Goal: Task Accomplishment & Management: Complete application form

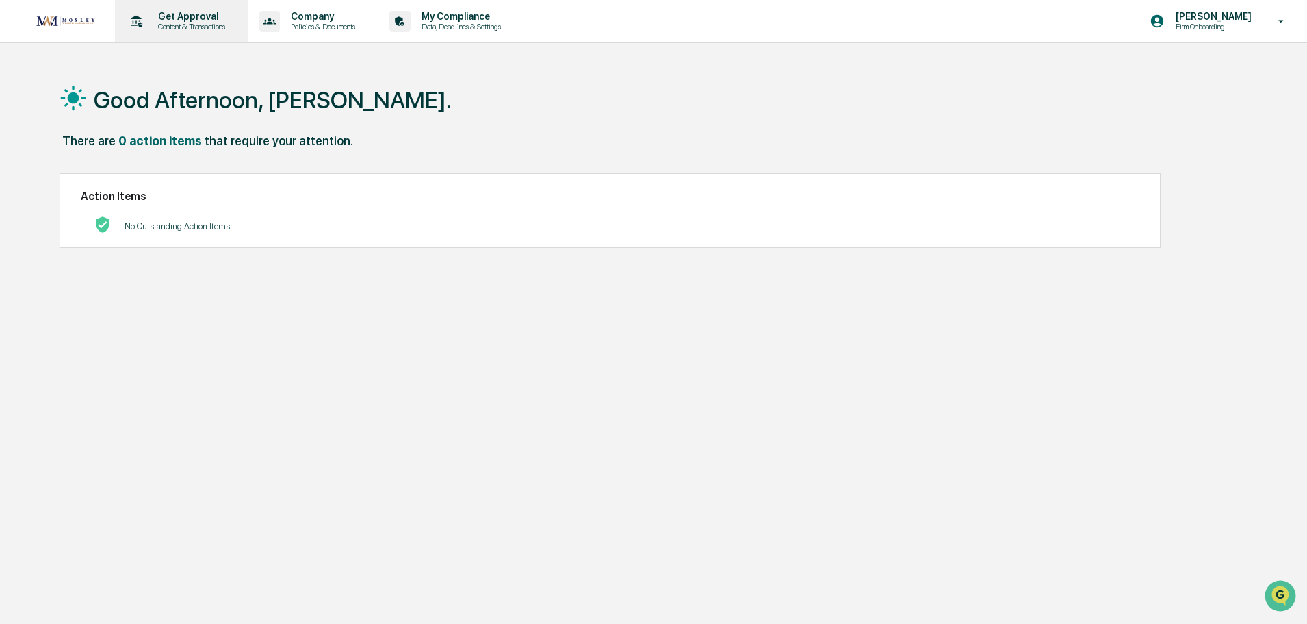
click at [189, 16] on p "Get Approval" at bounding box center [189, 16] width 85 height 11
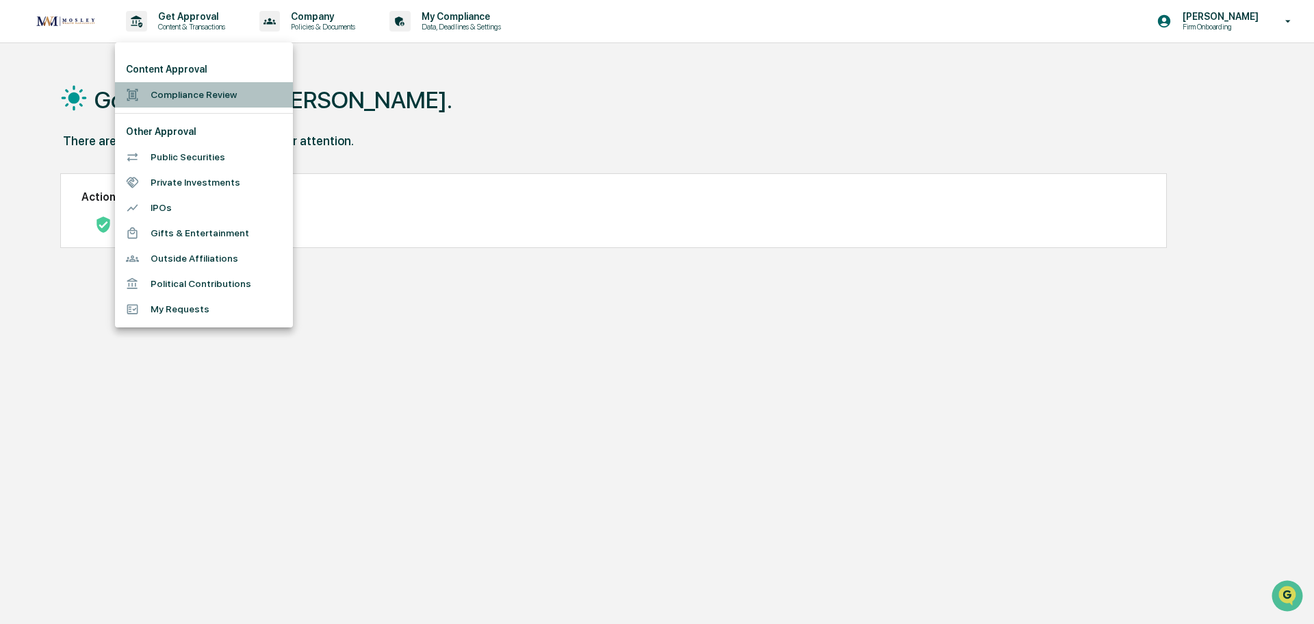
click at [163, 97] on li "Compliance Review" at bounding box center [204, 94] width 178 height 25
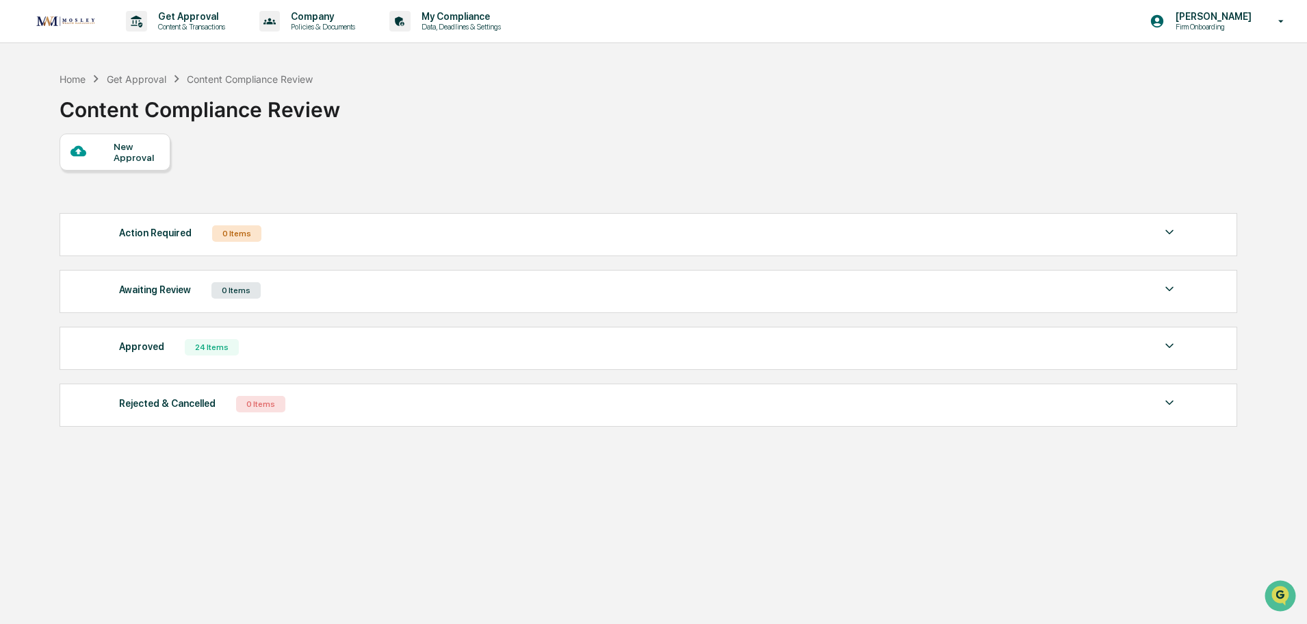
click at [118, 145] on div "New Approval" at bounding box center [137, 152] width 46 height 22
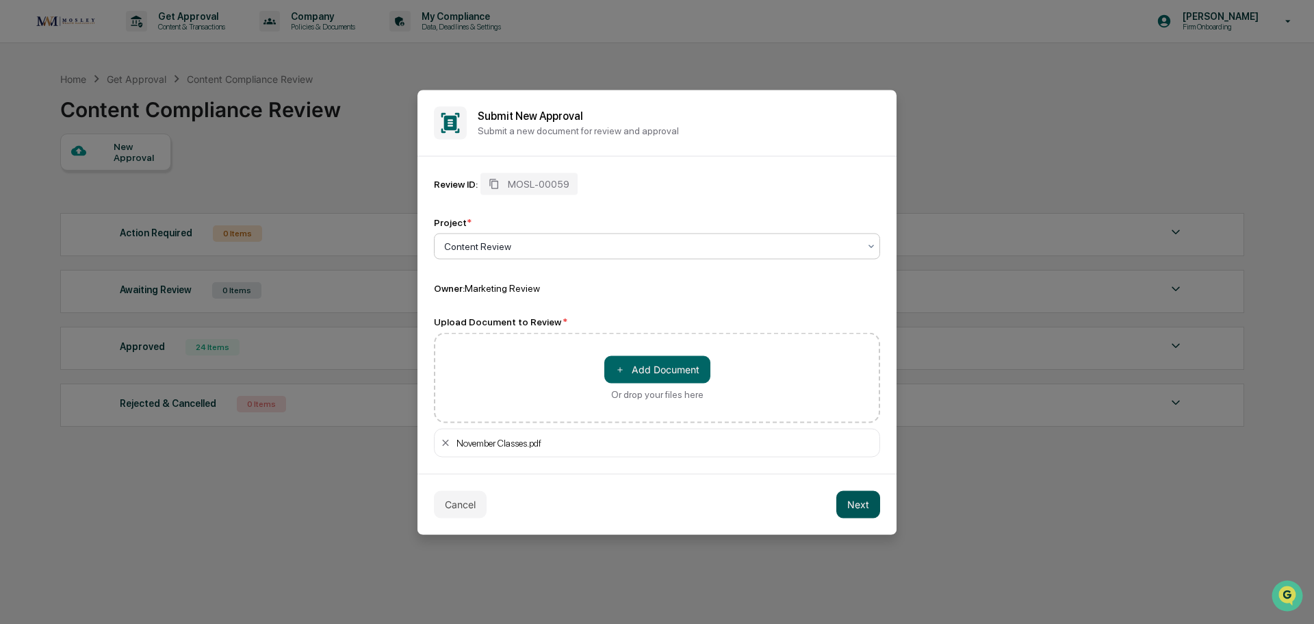
click at [852, 504] on button "Next" at bounding box center [858, 503] width 44 height 27
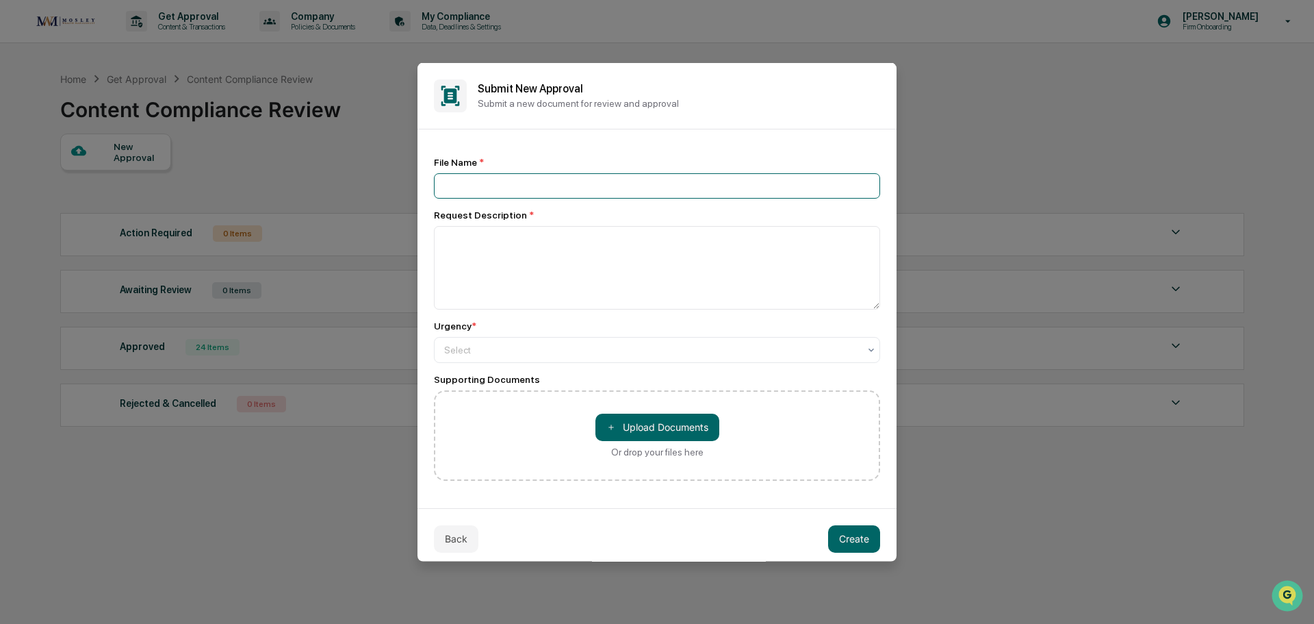
click at [448, 183] on input at bounding box center [657, 184] width 446 height 25
type input "**********"
click at [496, 251] on textarea at bounding box center [657, 267] width 446 height 84
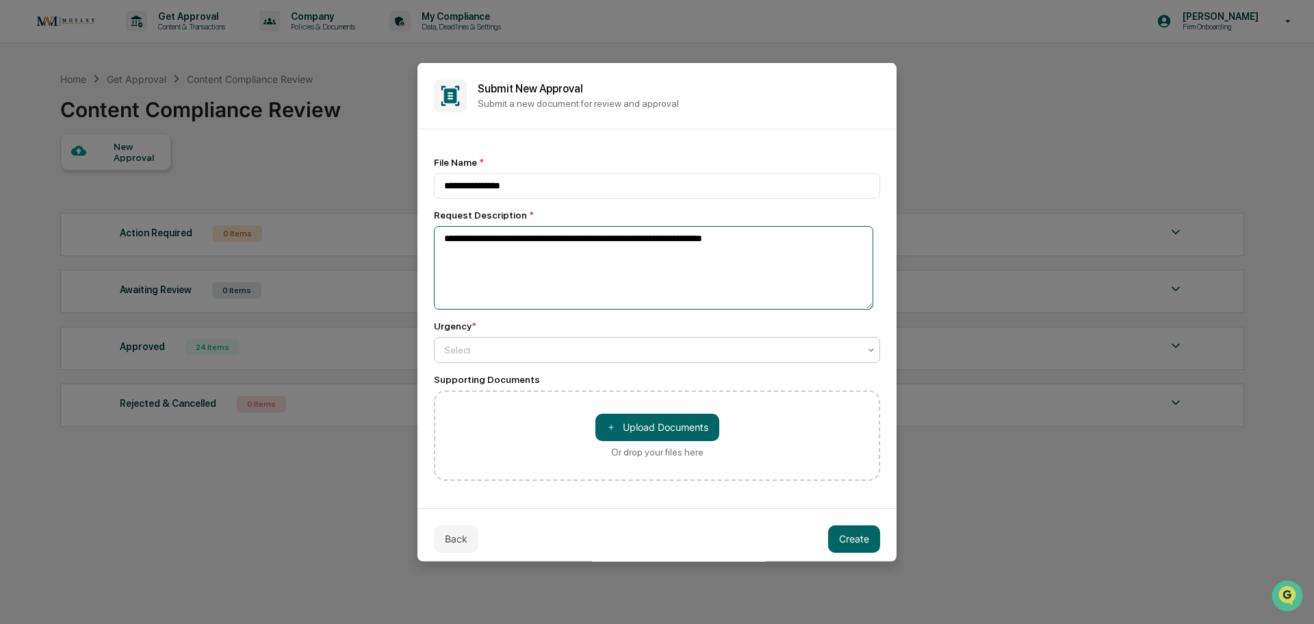
type textarea "**********"
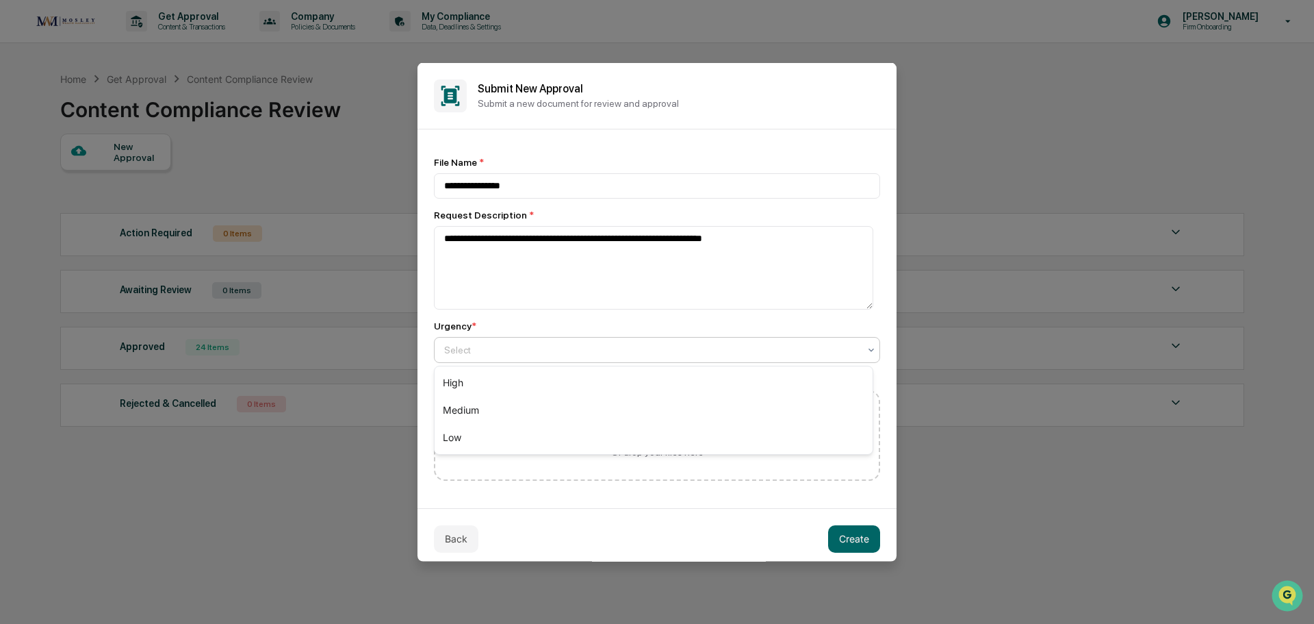
click at [857, 352] on div "Select" at bounding box center [651, 348] width 428 height 19
click at [461, 412] on div "Medium" at bounding box center [654, 409] width 438 height 27
click at [838, 537] on button "Create" at bounding box center [854, 537] width 52 height 27
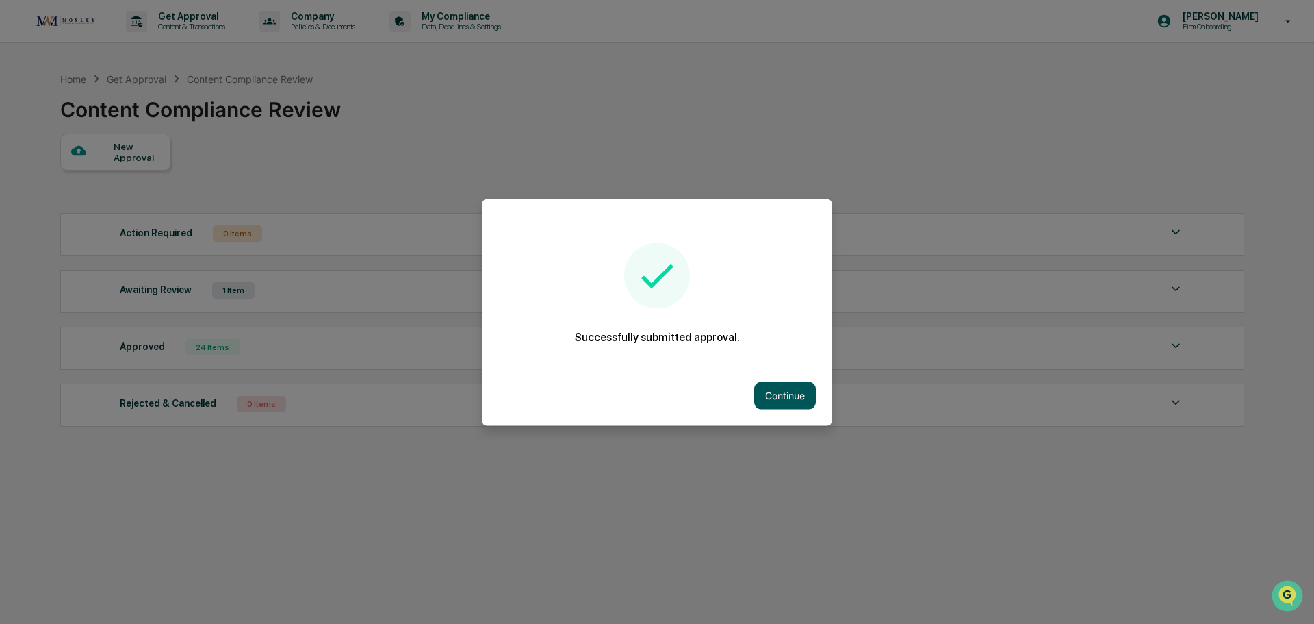
click at [778, 396] on button "Continue" at bounding box center [785, 394] width 62 height 27
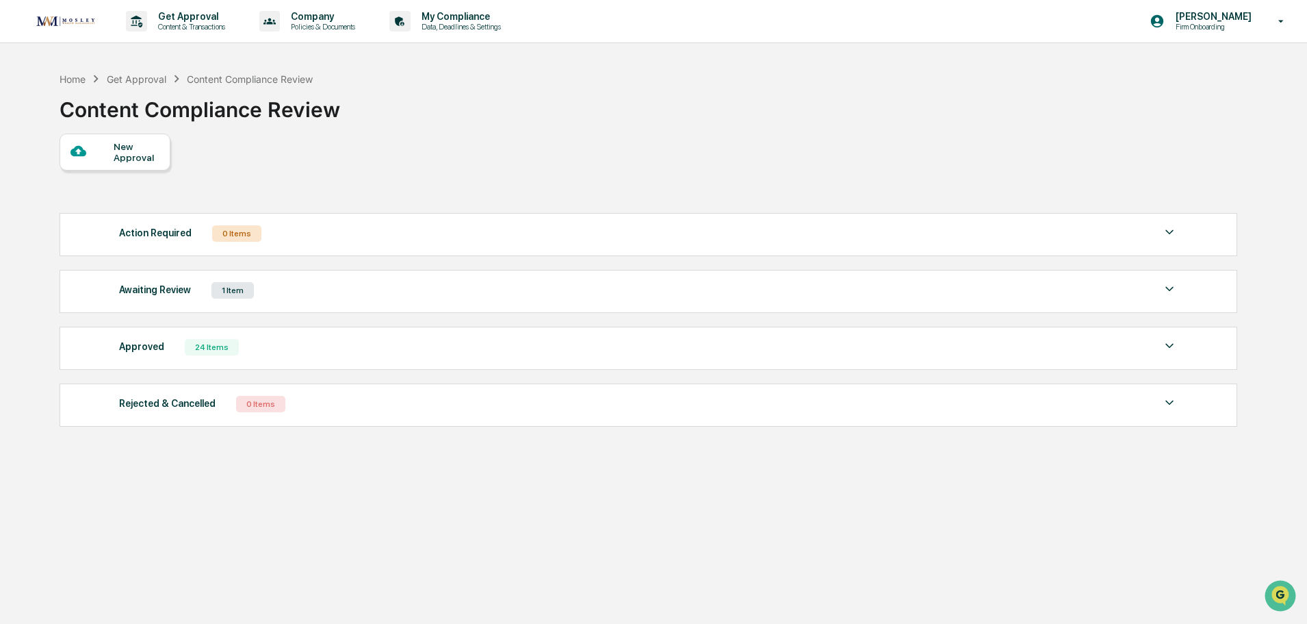
click at [123, 158] on div "New Approval" at bounding box center [137, 152] width 46 height 22
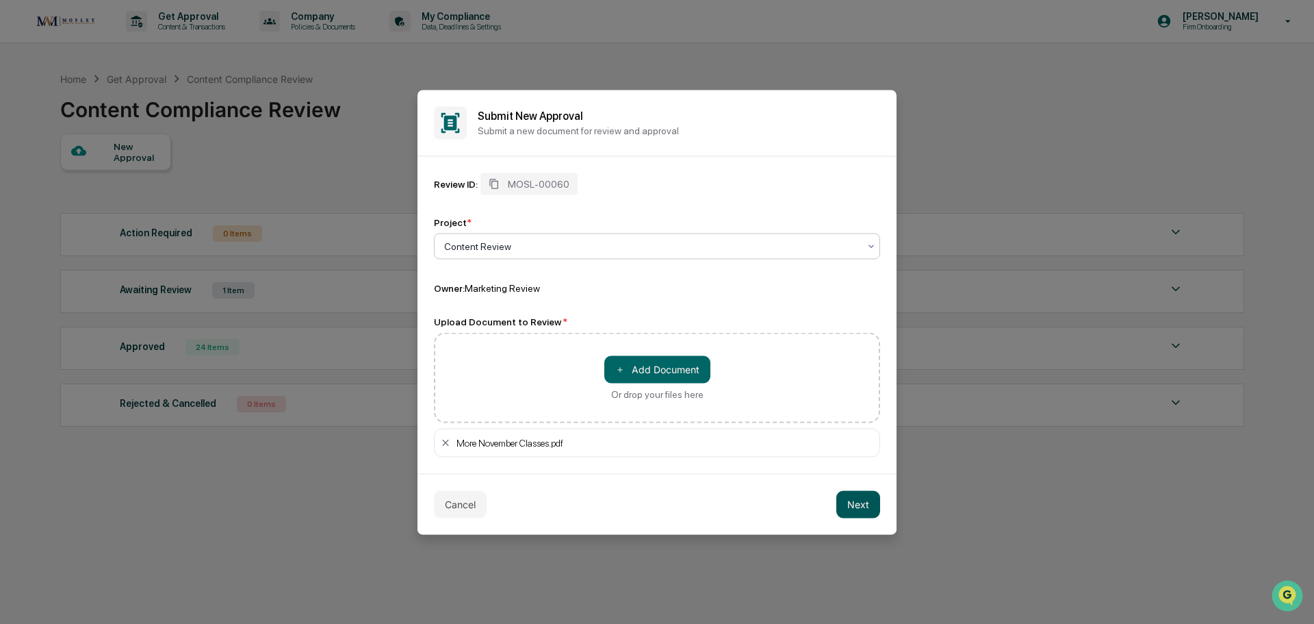
click at [856, 500] on button "Next" at bounding box center [858, 503] width 44 height 27
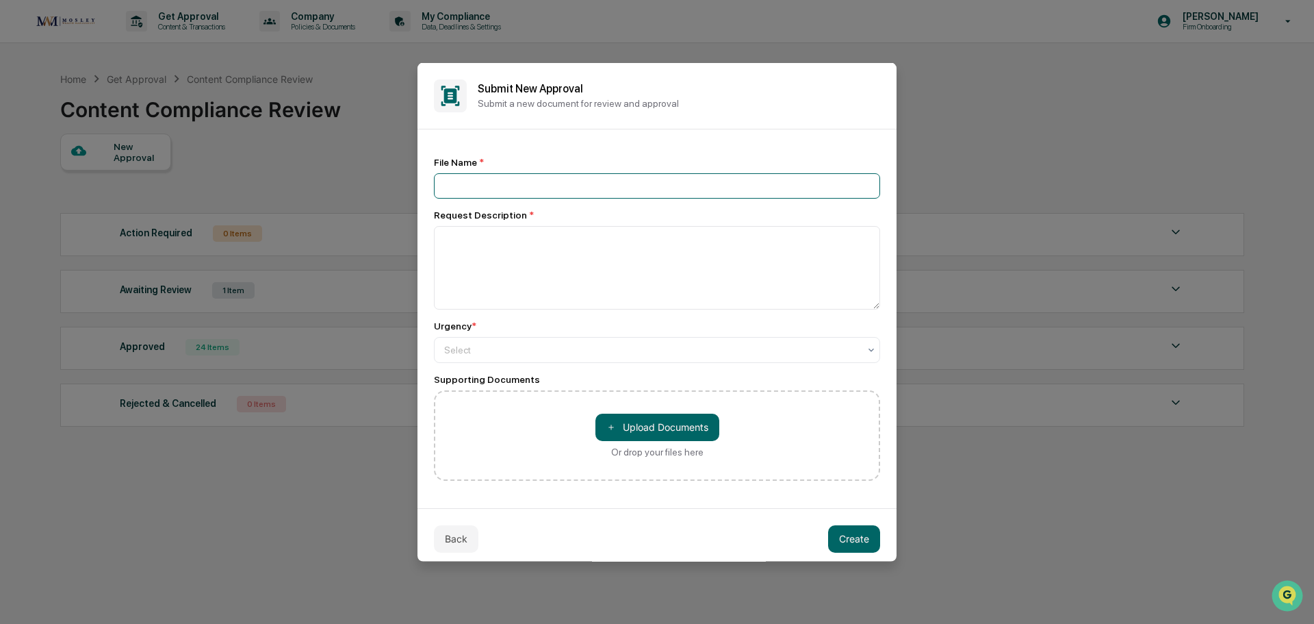
click at [465, 193] on input at bounding box center [657, 184] width 446 height 25
type input "**********"
click at [460, 257] on textarea at bounding box center [657, 267] width 446 height 84
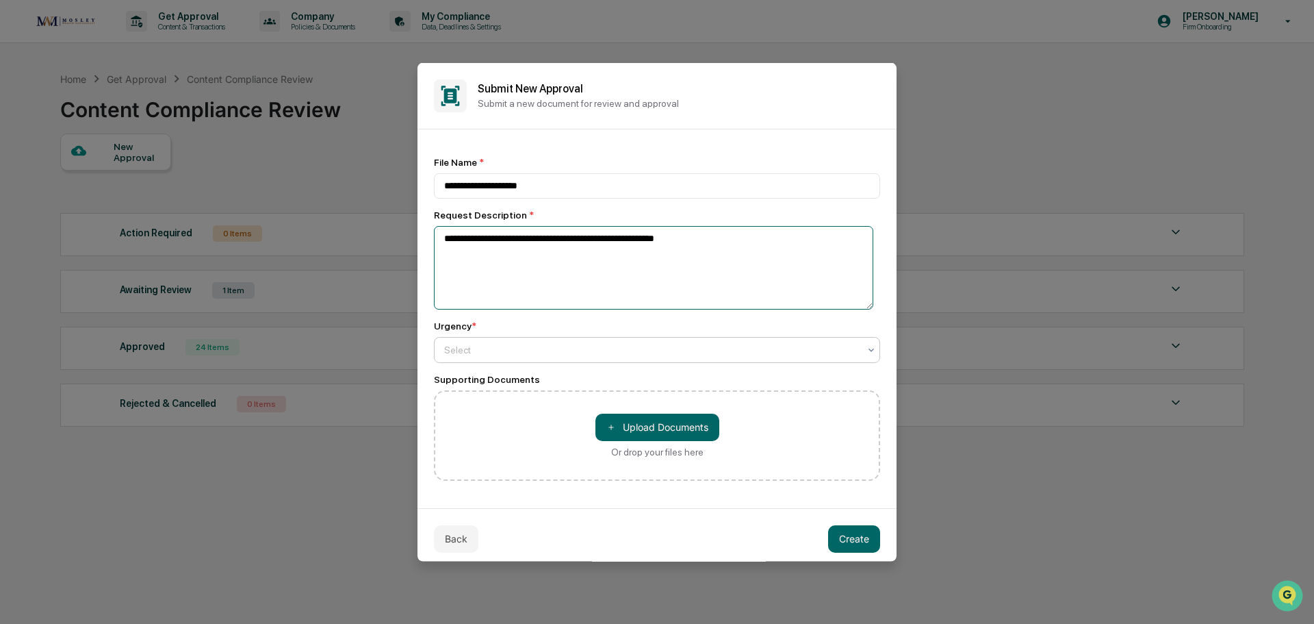
type textarea "**********"
click at [454, 354] on div at bounding box center [651, 349] width 415 height 14
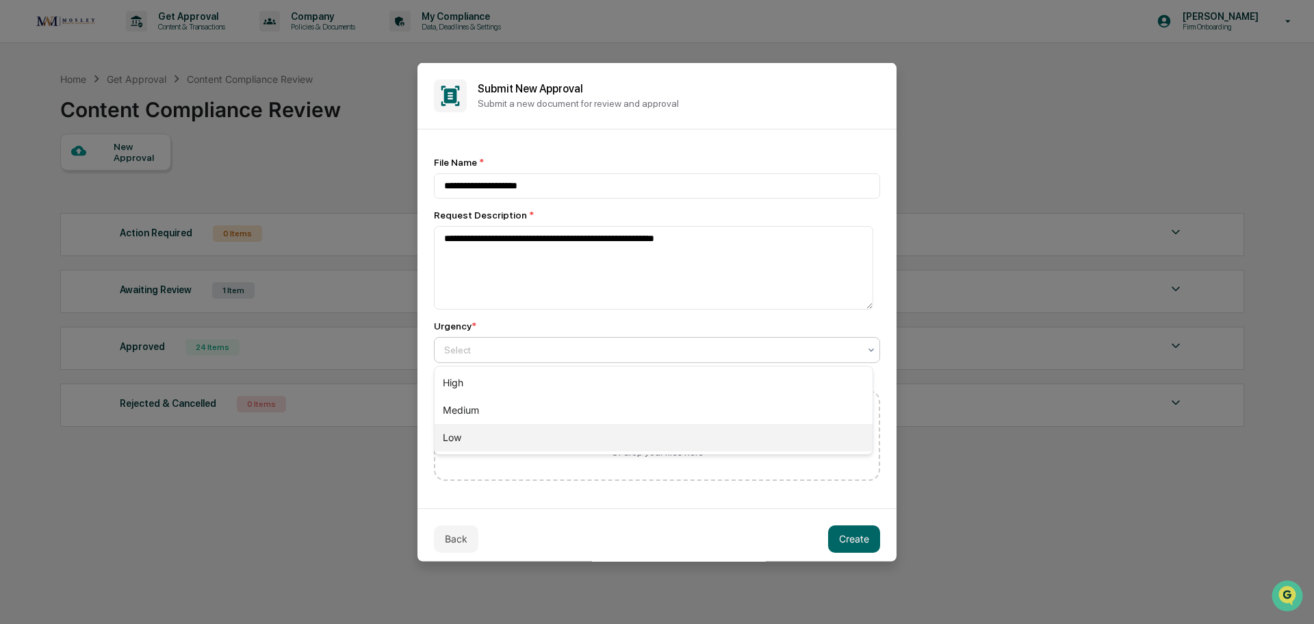
click at [443, 434] on div "Low" at bounding box center [654, 437] width 438 height 27
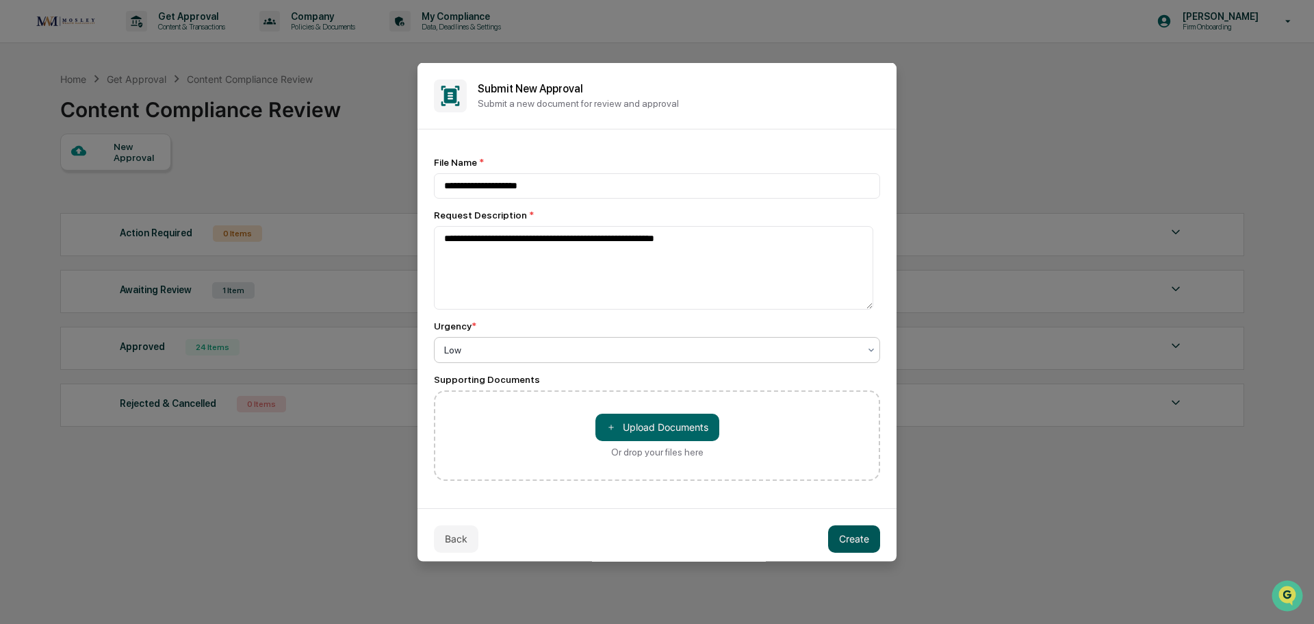
click at [852, 541] on button "Create" at bounding box center [854, 537] width 52 height 27
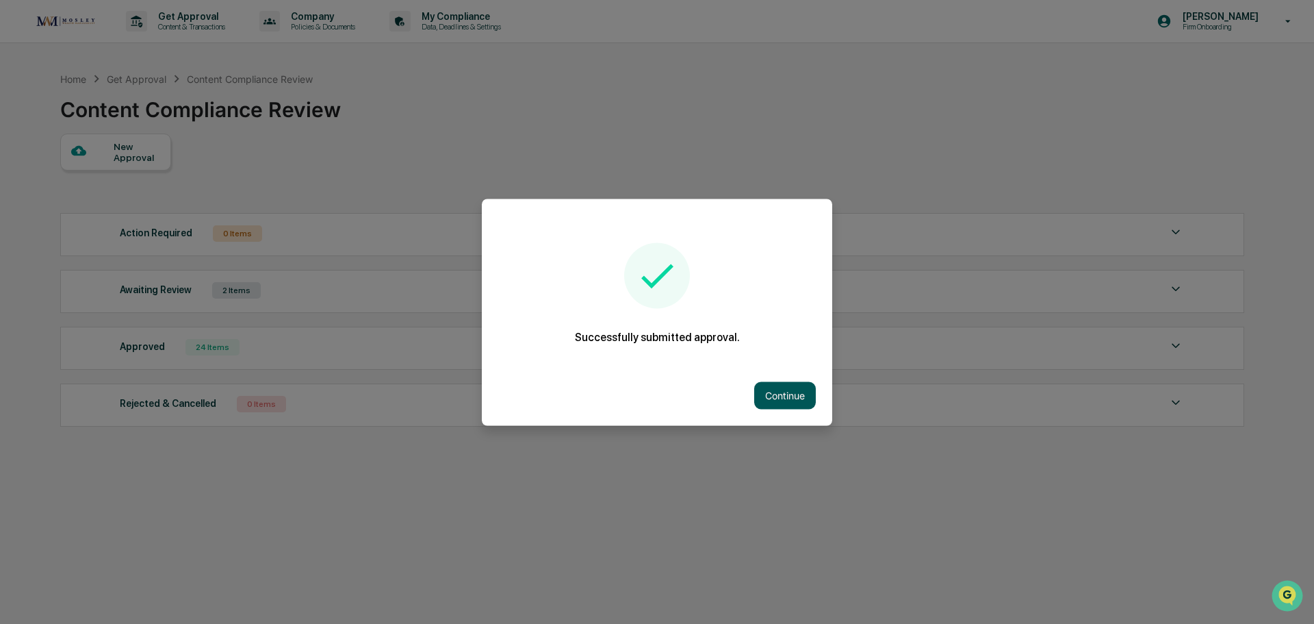
click at [776, 389] on button "Continue" at bounding box center [785, 394] width 62 height 27
